Goal: Transaction & Acquisition: Download file/media

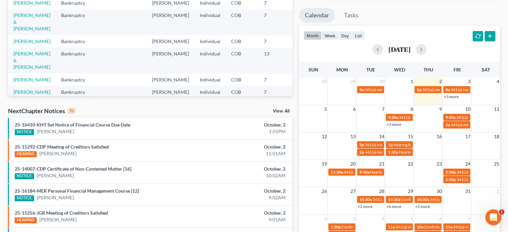
scroll to position [67, 0]
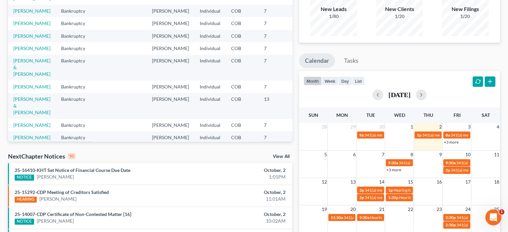
click at [393, 169] on link "+3 more" at bounding box center [393, 169] width 15 height 5
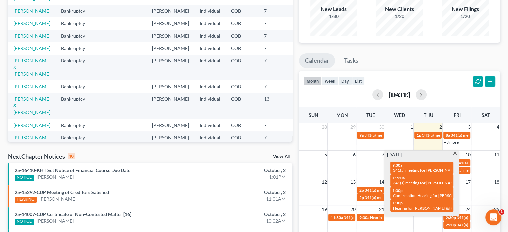
click at [455, 155] on span at bounding box center [454, 154] width 5 height 4
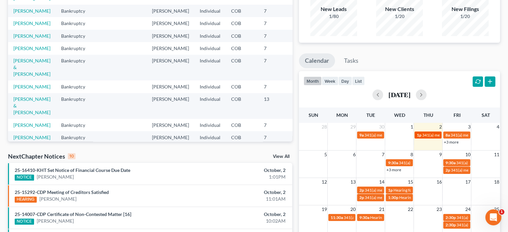
click at [429, 135] on span "341(a) meeting for [PERSON_NAME] & [PERSON_NAME]" at bounding box center [472, 135] width 100 height 5
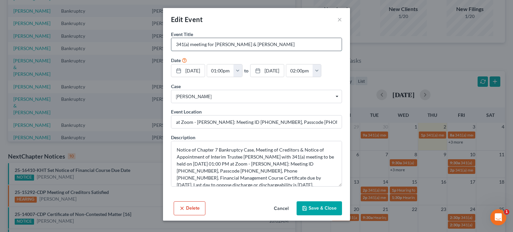
drag, startPoint x: 264, startPoint y: 45, endPoint x: 283, endPoint y: 45, distance: 19.4
click at [283, 45] on input "341(a) meeting for [PERSON_NAME] & [PERSON_NAME]" at bounding box center [256, 44] width 170 height 13
click at [341, 21] on button "×" at bounding box center [339, 19] width 5 height 8
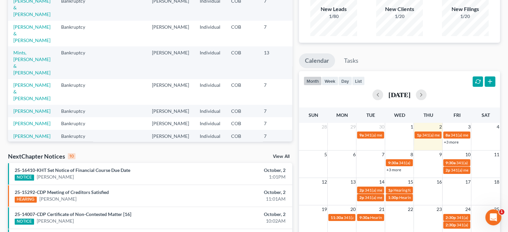
scroll to position [0, 0]
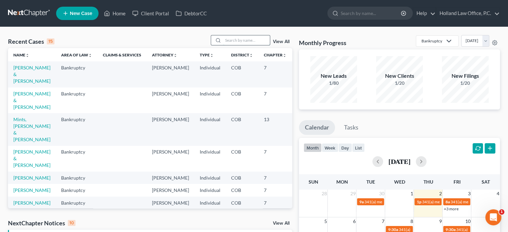
click at [227, 39] on input "search" at bounding box center [246, 40] width 47 height 10
paste input "[PERSON_NAME]"
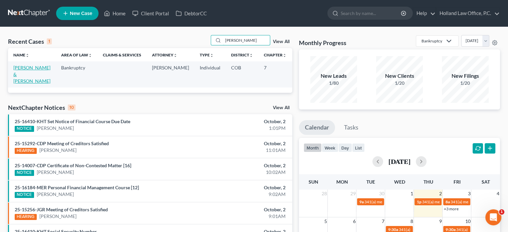
type input "[PERSON_NAME]"
click at [21, 76] on link "[PERSON_NAME] & [PERSON_NAME]" at bounding box center [31, 74] width 37 height 19
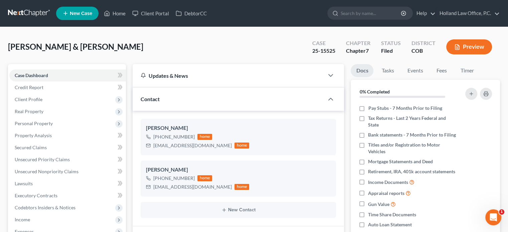
scroll to position [200, 0]
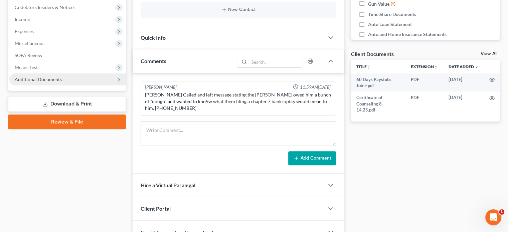
click at [28, 79] on span "Additional Documents" at bounding box center [38, 79] width 47 height 6
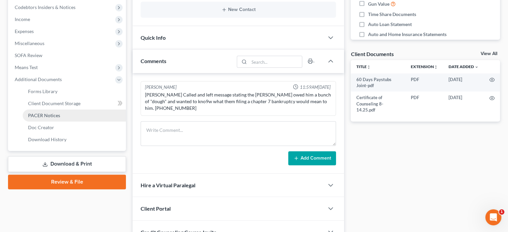
click at [47, 113] on span "PACER Notices" at bounding box center [44, 116] width 32 height 6
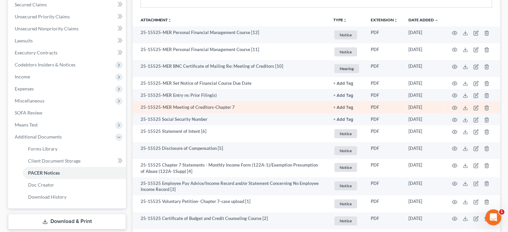
scroll to position [159, 0]
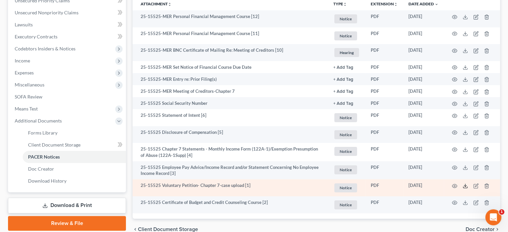
click at [464, 186] on polyline at bounding box center [465, 186] width 2 height 1
